Goal: Check status: Check status

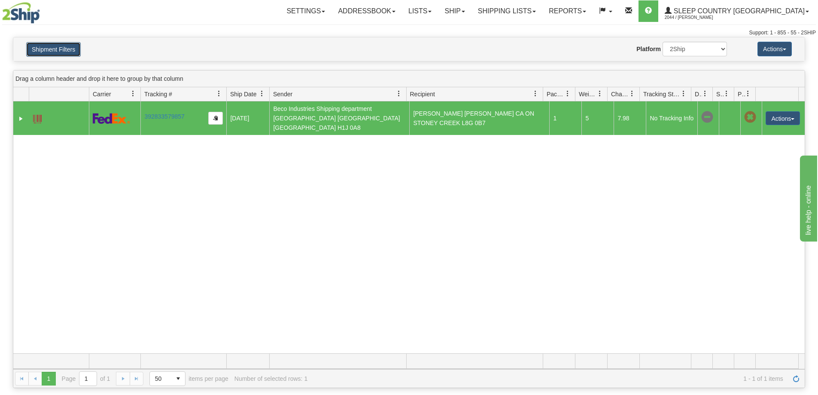
click at [49, 43] on button "Shipment Filters" at bounding box center [53, 49] width 55 height 15
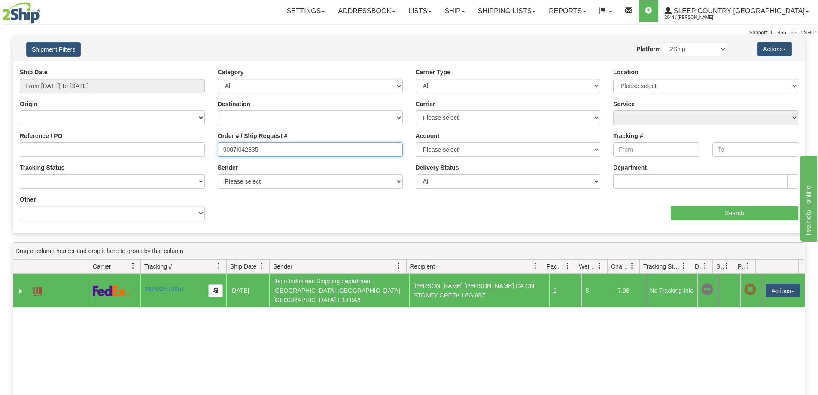
click at [264, 152] on input "9007I042835" at bounding box center [310, 149] width 185 height 15
paste input "0I083078*A"
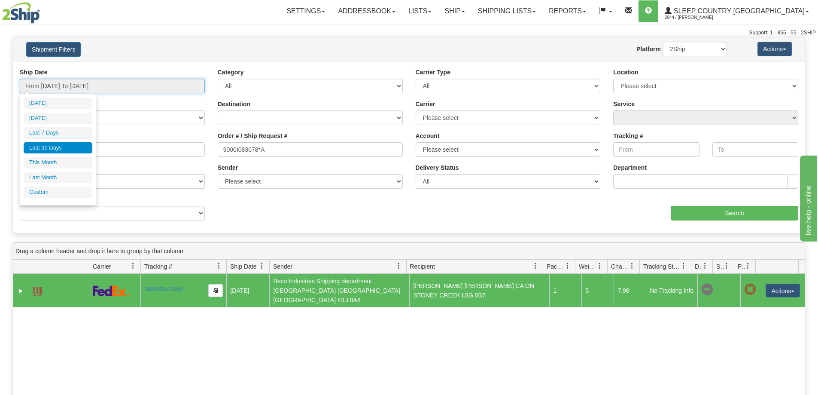
click at [168, 85] on input "From [DATE] To [DATE]" at bounding box center [112, 86] width 185 height 15
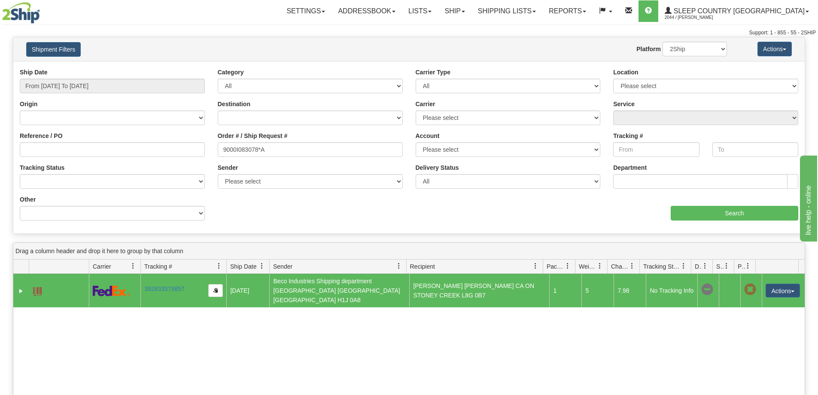
click at [743, 221] on div "Ship Date From [DATE] To [DATE] Category All Inbound Outbound Carrier Type All …" at bounding box center [409, 147] width 792 height 159
click at [738, 216] on input "Search" at bounding box center [735, 213] width 128 height 15
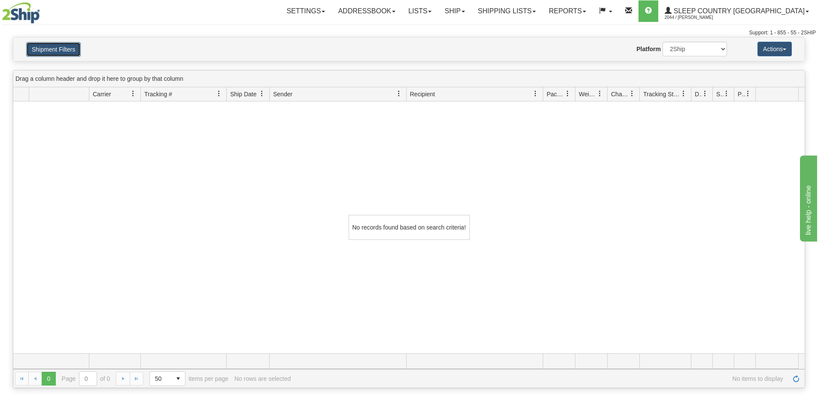
click at [39, 52] on button "Shipment Filters" at bounding box center [53, 49] width 55 height 15
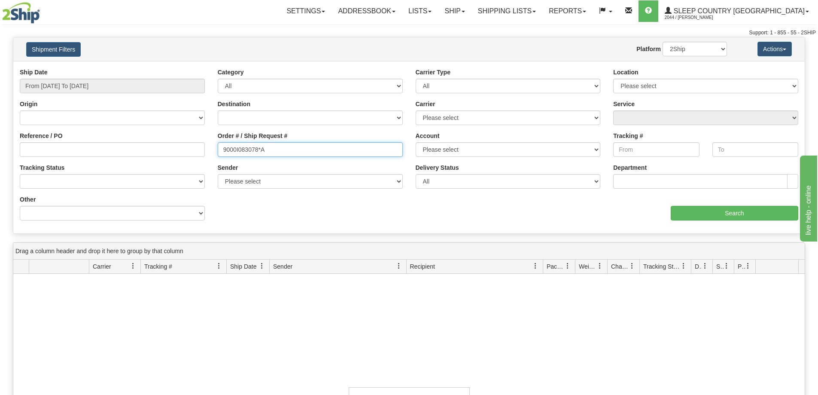
click at [281, 150] on input "9000I083078*A" at bounding box center [310, 149] width 185 height 15
click at [694, 204] on div "aaa Search" at bounding box center [607, 207] width 396 height 25
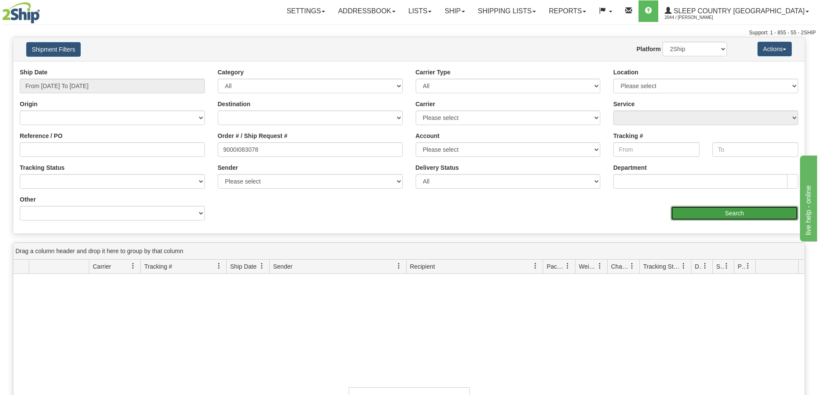
click at [703, 212] on input "Search" at bounding box center [735, 213] width 128 height 15
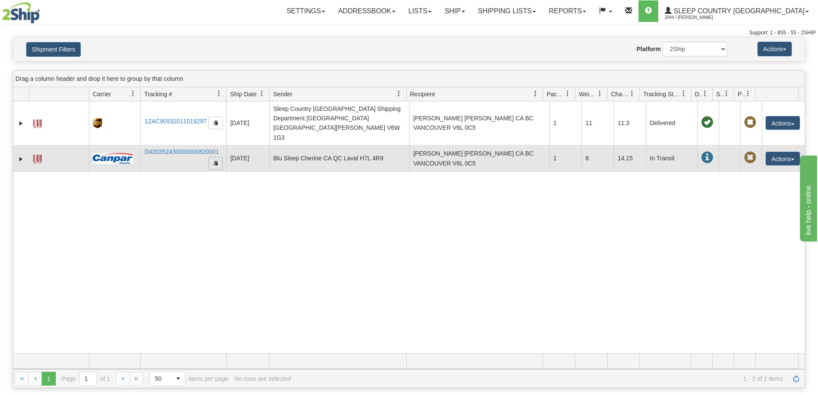
click at [215, 160] on span "button" at bounding box center [215, 162] width 5 height 5
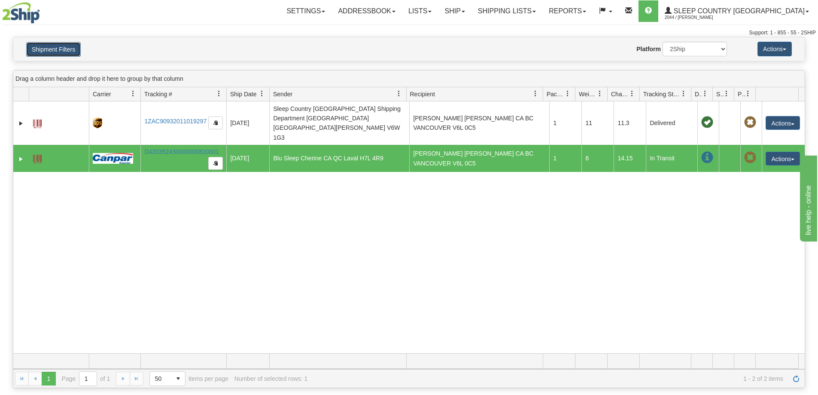
click at [69, 55] on button "Shipment Filters" at bounding box center [53, 49] width 55 height 15
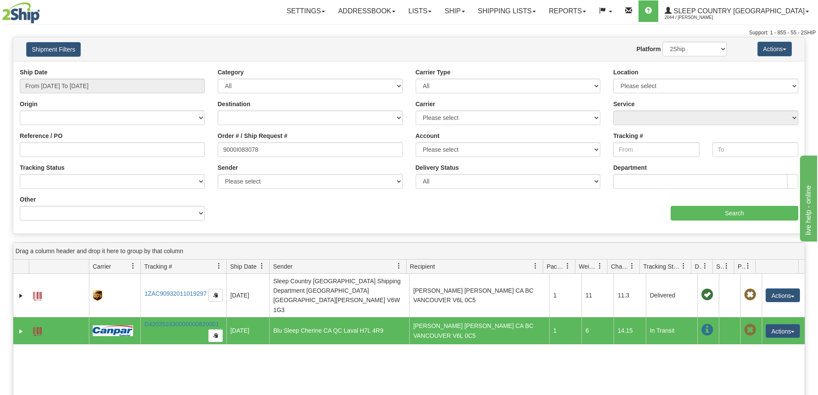
click at [267, 139] on label "Order # / Ship Request #" at bounding box center [253, 135] width 70 height 9
click at [267, 142] on input "9000I083078" at bounding box center [310, 149] width 185 height 15
click at [279, 149] on input "9000I083078" at bounding box center [310, 149] width 185 height 15
paste input "98116"
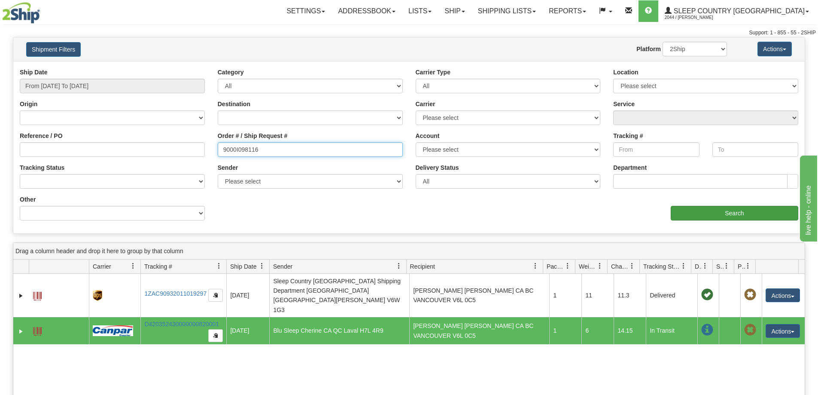
type input "9000I098116"
click at [691, 215] on input "Search" at bounding box center [735, 213] width 128 height 15
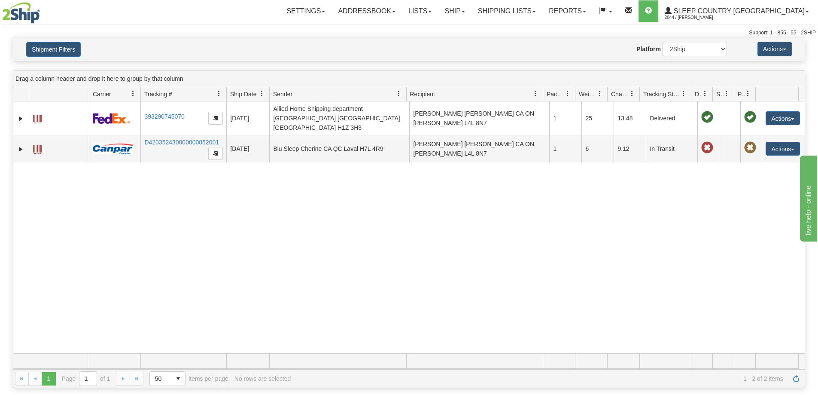
click at [231, 324] on div "31621728 2044 393290745070 [DATE] [DATE] 05:20:24 AM Allied Home Shipping depar…" at bounding box center [409, 227] width 792 height 252
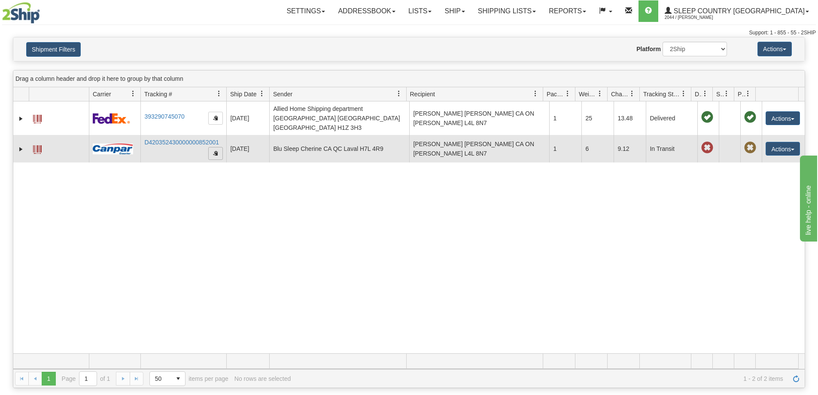
click at [218, 150] on span "button" at bounding box center [215, 152] width 5 height 5
